Goal: Task Accomplishment & Management: Use online tool/utility

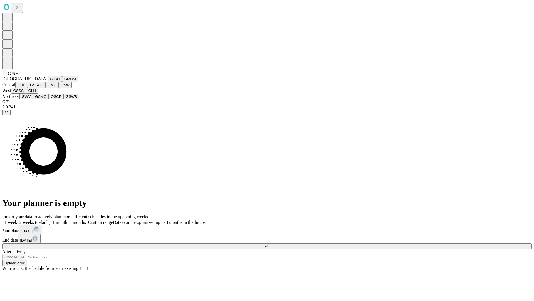
click at [48, 82] on button "GJSH" at bounding box center [55, 79] width 14 height 6
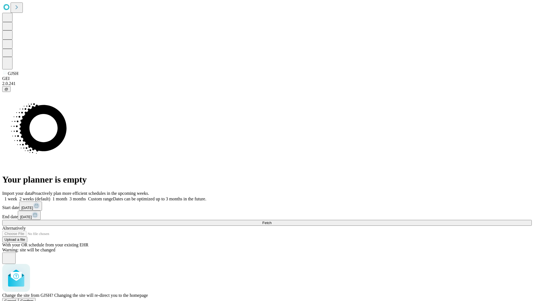
click at [34, 298] on span "Confirm" at bounding box center [27, 300] width 13 height 4
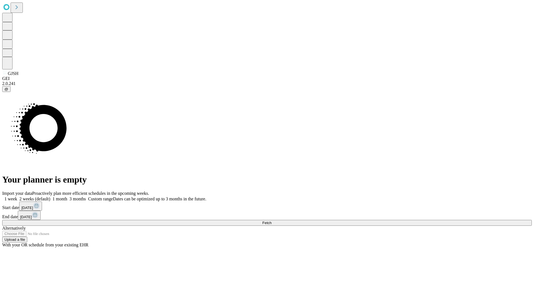
click at [50, 196] on label "2 weeks (default)" at bounding box center [33, 198] width 33 height 5
click at [272, 220] on span "Fetch" at bounding box center [266, 222] width 9 height 4
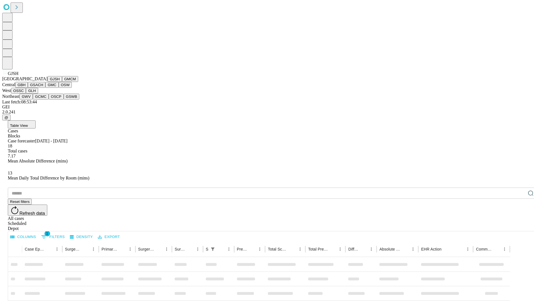
click at [62, 82] on button "GMCM" at bounding box center [70, 79] width 16 height 6
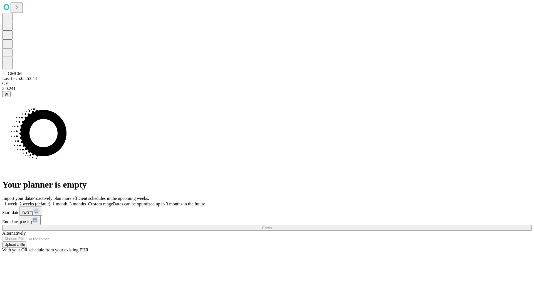
click at [50, 201] on label "2 weeks (default)" at bounding box center [33, 203] width 33 height 5
click at [272, 225] on span "Fetch" at bounding box center [266, 227] width 9 height 4
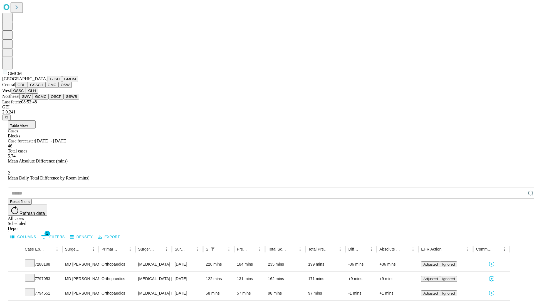
click at [28, 88] on button "GBH" at bounding box center [21, 85] width 13 height 6
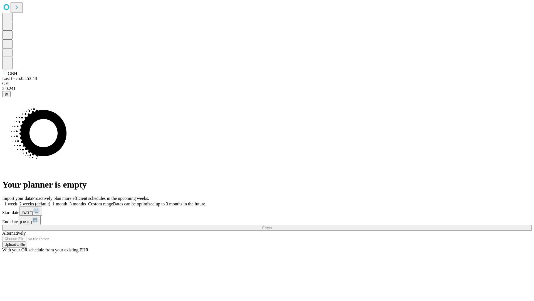
click at [50, 201] on label "2 weeks (default)" at bounding box center [33, 203] width 33 height 5
click at [272, 225] on span "Fetch" at bounding box center [266, 227] width 9 height 4
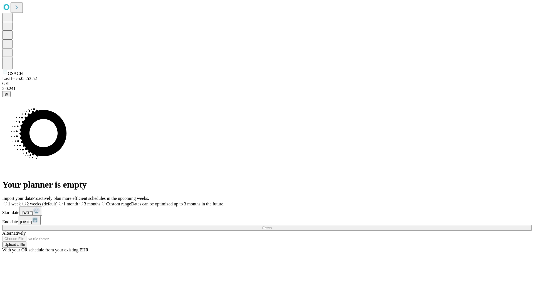
click at [272, 225] on span "Fetch" at bounding box center [266, 227] width 9 height 4
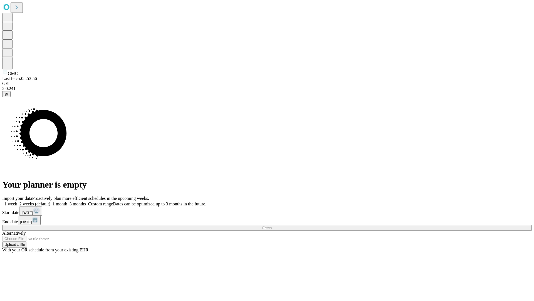
click at [50, 201] on label "2 weeks (default)" at bounding box center [33, 203] width 33 height 5
click at [272, 225] on span "Fetch" at bounding box center [266, 227] width 9 height 4
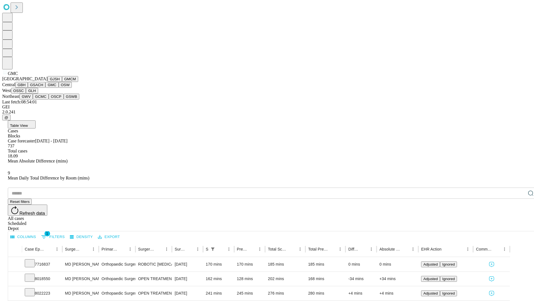
click at [59, 88] on button "OSW" at bounding box center [65, 85] width 13 height 6
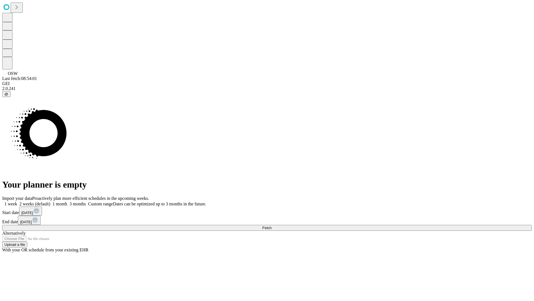
click at [50, 201] on label "2 weeks (default)" at bounding box center [33, 203] width 33 height 5
click at [272, 225] on span "Fetch" at bounding box center [266, 227] width 9 height 4
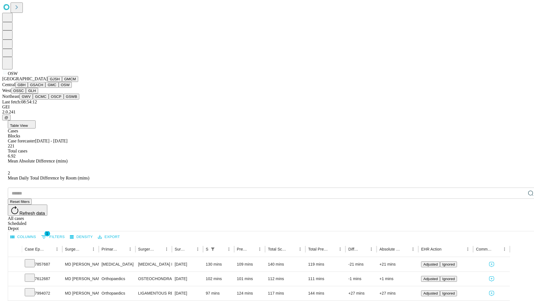
click at [26, 94] on button "OSSC" at bounding box center [18, 91] width 15 height 6
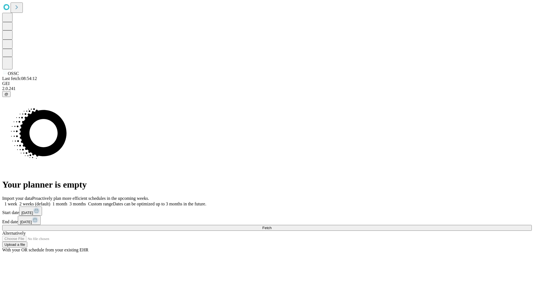
click at [50, 201] on label "2 weeks (default)" at bounding box center [33, 203] width 33 height 5
click at [272, 225] on span "Fetch" at bounding box center [266, 227] width 9 height 4
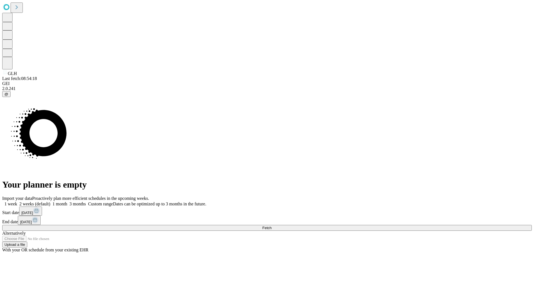
click at [50, 201] on label "2 weeks (default)" at bounding box center [33, 203] width 33 height 5
click at [272, 225] on span "Fetch" at bounding box center [266, 227] width 9 height 4
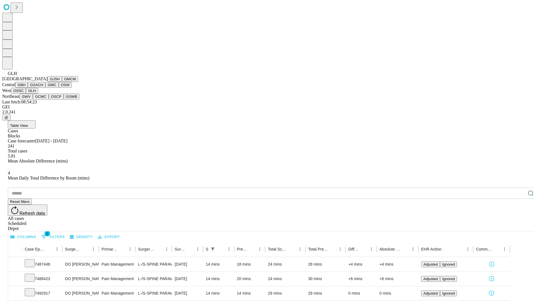
click at [33, 99] on button "GWV" at bounding box center [25, 97] width 13 height 6
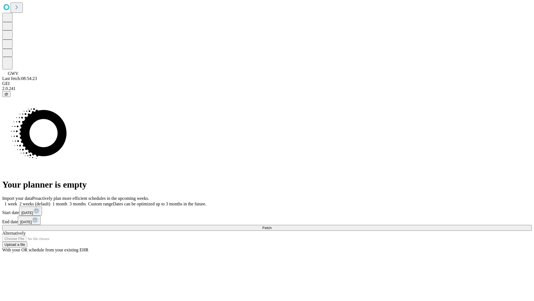
click at [272, 225] on span "Fetch" at bounding box center [266, 227] width 9 height 4
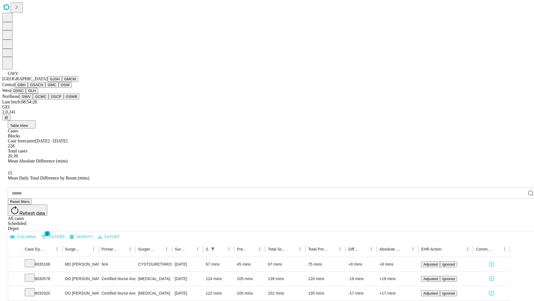
click at [43, 99] on button "GCMC" at bounding box center [41, 97] width 16 height 6
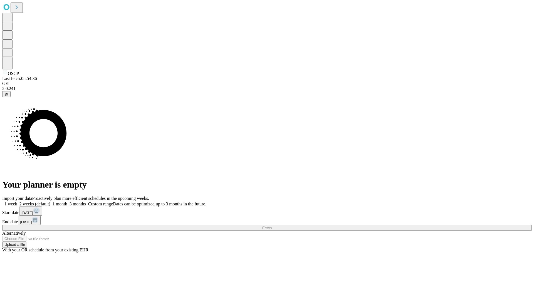
click at [50, 201] on label "2 weeks (default)" at bounding box center [33, 203] width 33 height 5
click at [272, 225] on span "Fetch" at bounding box center [266, 227] width 9 height 4
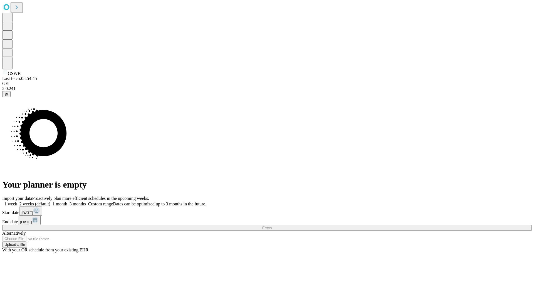
click at [50, 201] on label "2 weeks (default)" at bounding box center [33, 203] width 33 height 5
click at [272, 225] on span "Fetch" at bounding box center [266, 227] width 9 height 4
